Goal: Find contact information: Find contact information

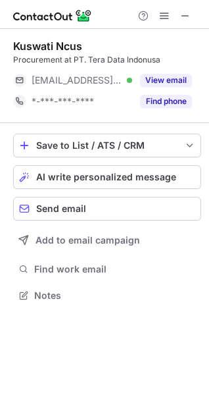
scroll to position [6, 6]
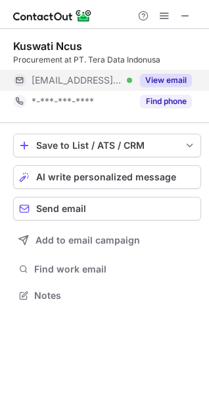
click at [166, 79] on button "View email" at bounding box center [166, 80] width 52 height 13
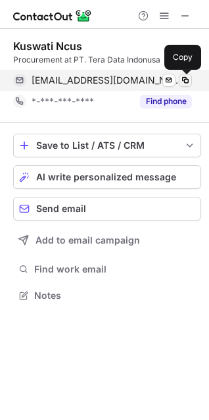
click at [184, 80] on span at bounding box center [185, 80] width 11 height 11
